Goal: Transaction & Acquisition: Subscribe to service/newsletter

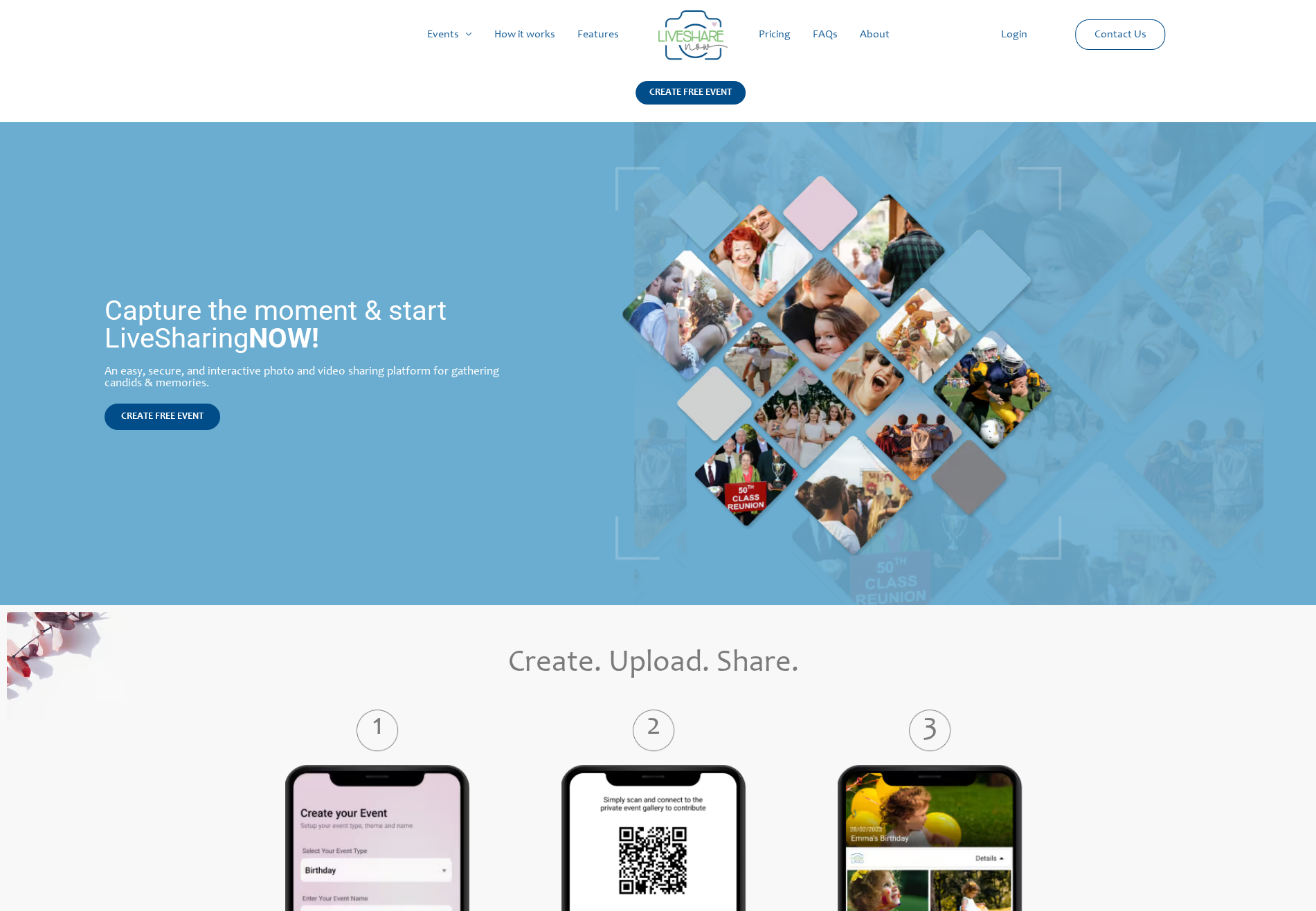
click at [771, 35] on link "Pricing" at bounding box center [775, 35] width 54 height 45
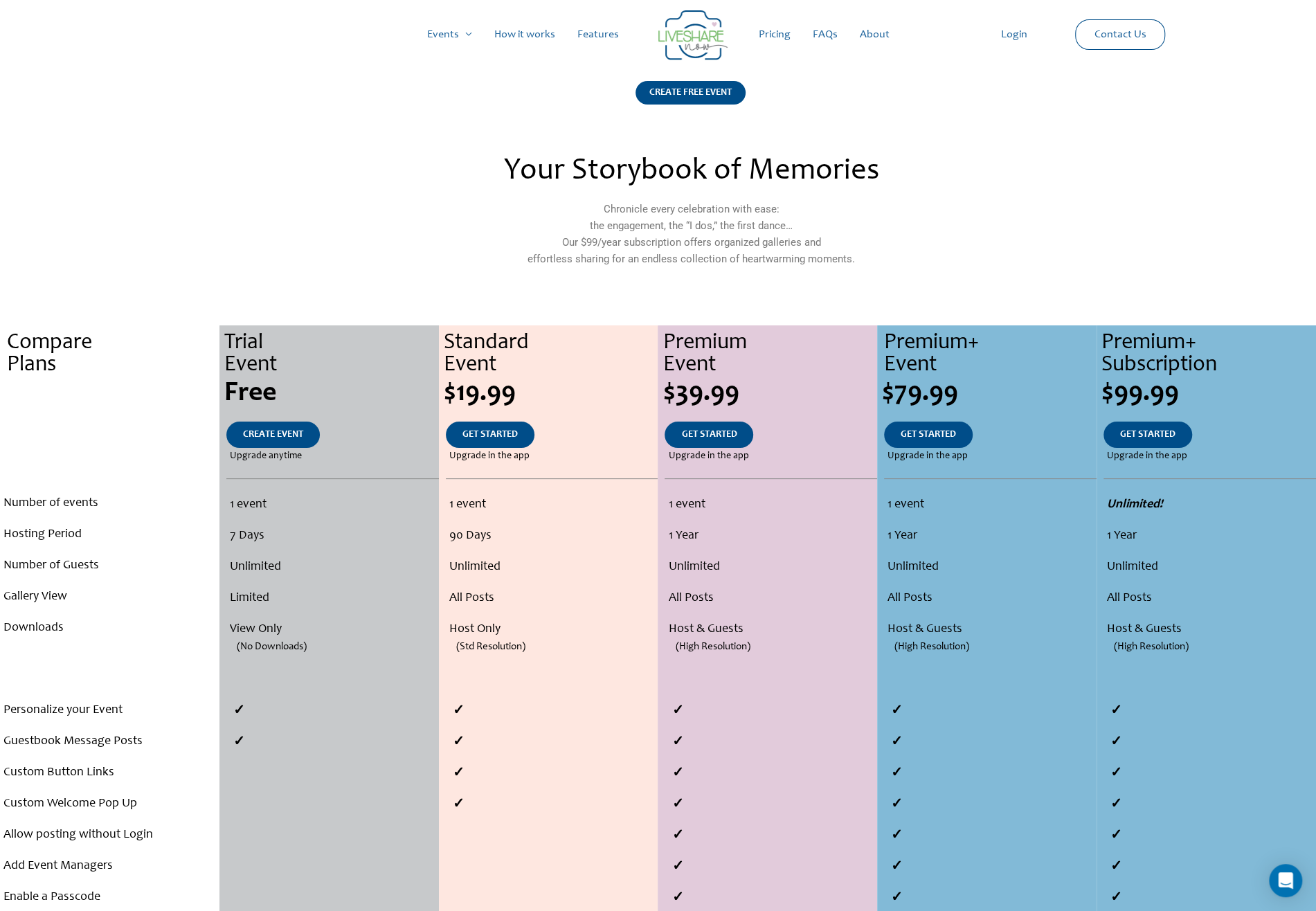
drag, startPoint x: 237, startPoint y: 303, endPoint x: 126, endPoint y: 271, distance: 115.5
click at [126, 271] on section "Your Storybook of Memories Chronicle every celebration with ease: the engagemen…" at bounding box center [658, 219] width 1316 height 141
click at [152, 274] on section "Your Storybook of Memories Chronicle every celebration with ease: the engagemen…" at bounding box center [658, 219] width 1316 height 141
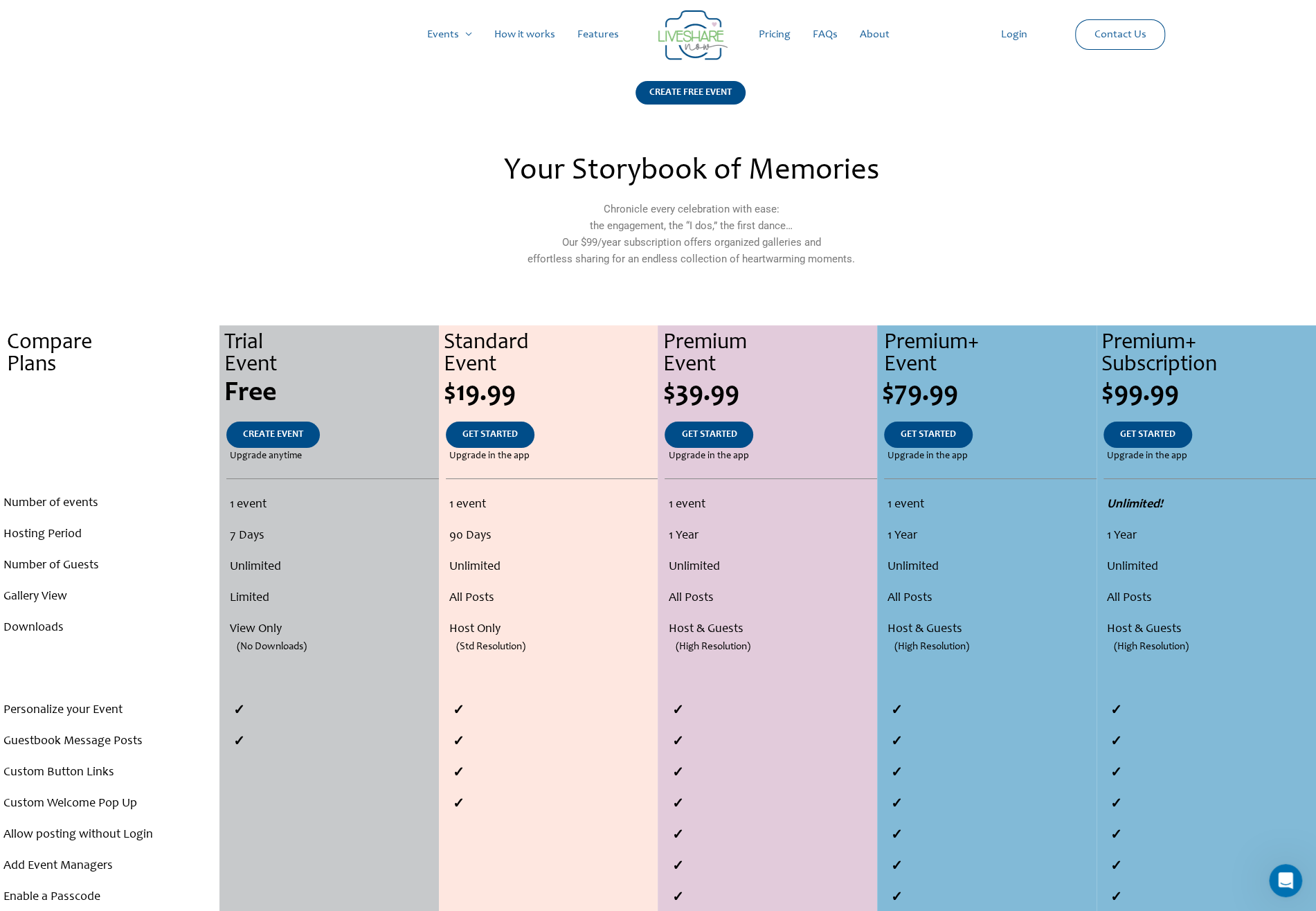
click at [152, 274] on section "Your Storybook of Memories Chronicle every celebration with ease: the engagemen…" at bounding box center [658, 219] width 1316 height 141
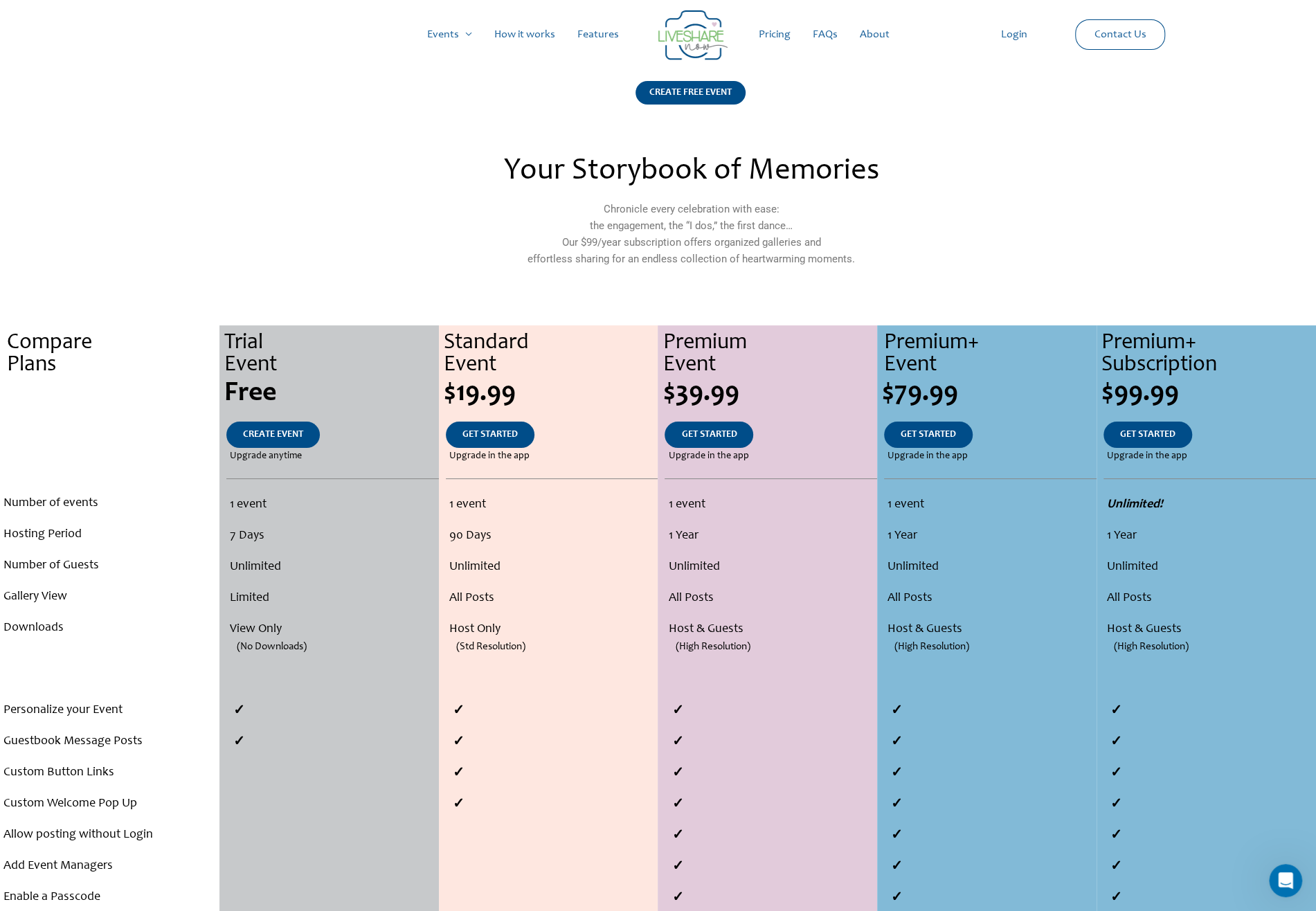
click at [158, 228] on section "Your Storybook of Memories Chronicle every celebration with ease: the engagemen…" at bounding box center [658, 219] width 1316 height 141
click at [281, 271] on div at bounding box center [325, 219] width 121 height 141
